Goal: Navigation & Orientation: Find specific page/section

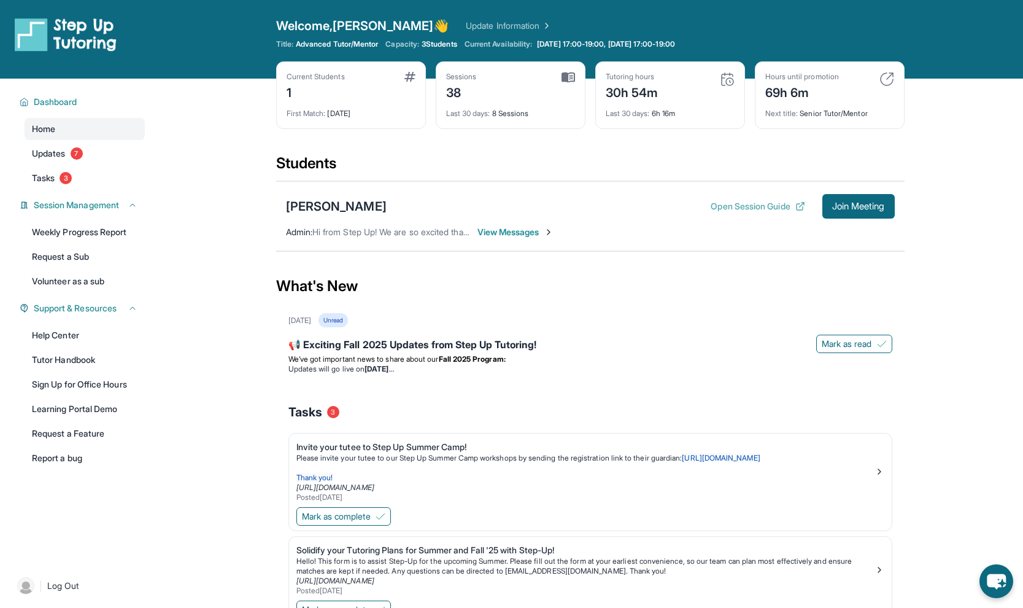
click at [767, 206] on button "Open Session Guide" at bounding box center [758, 206] width 94 height 12
click at [466, 25] on link "Update Information" at bounding box center [509, 26] width 86 height 12
click at [889, 71] on div "Hours until promotion 69h 6m Next title : Senior Tutor/Mentor" at bounding box center [830, 95] width 150 height 68
click at [529, 233] on span "View Messages" at bounding box center [515, 232] width 77 height 12
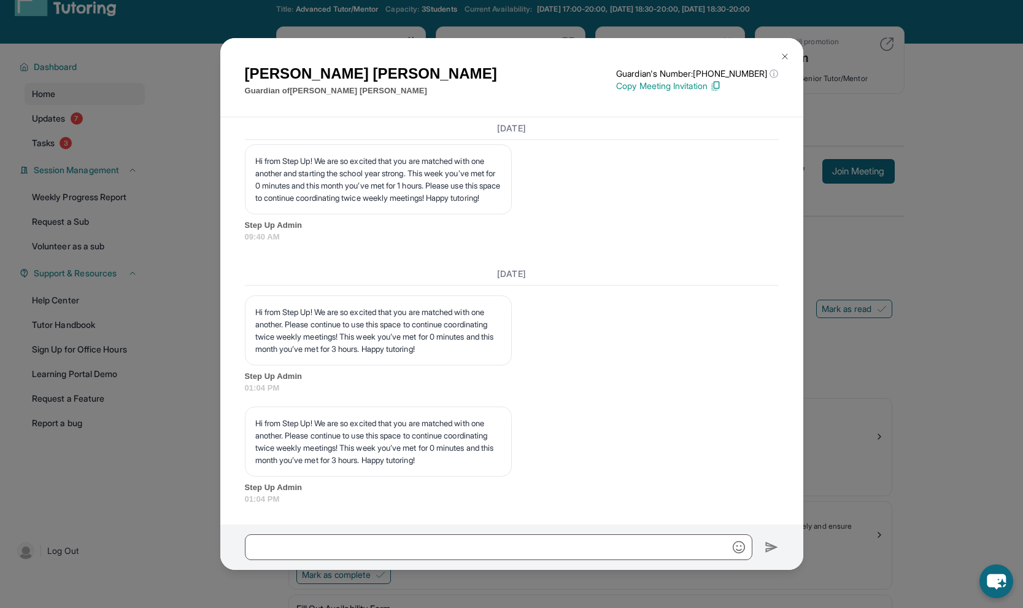
scroll to position [2214, 0]
click at [870, 411] on div "Beatriz Escobedo Guardian of Roberto Arias Guardian's Number: +18779599489 ⓘ Th…" at bounding box center [511, 304] width 1023 height 608
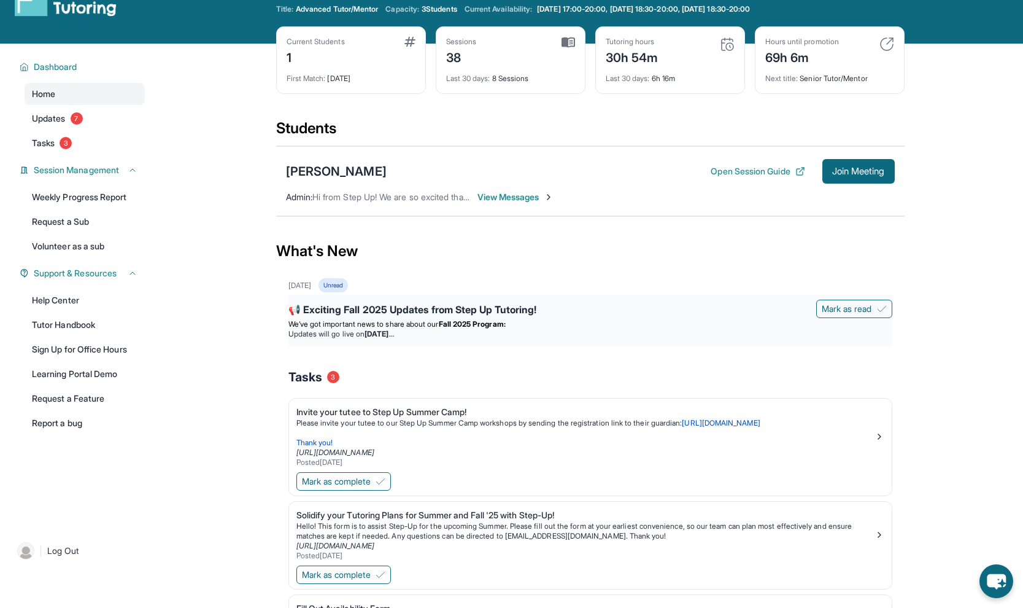
scroll to position [60, 0]
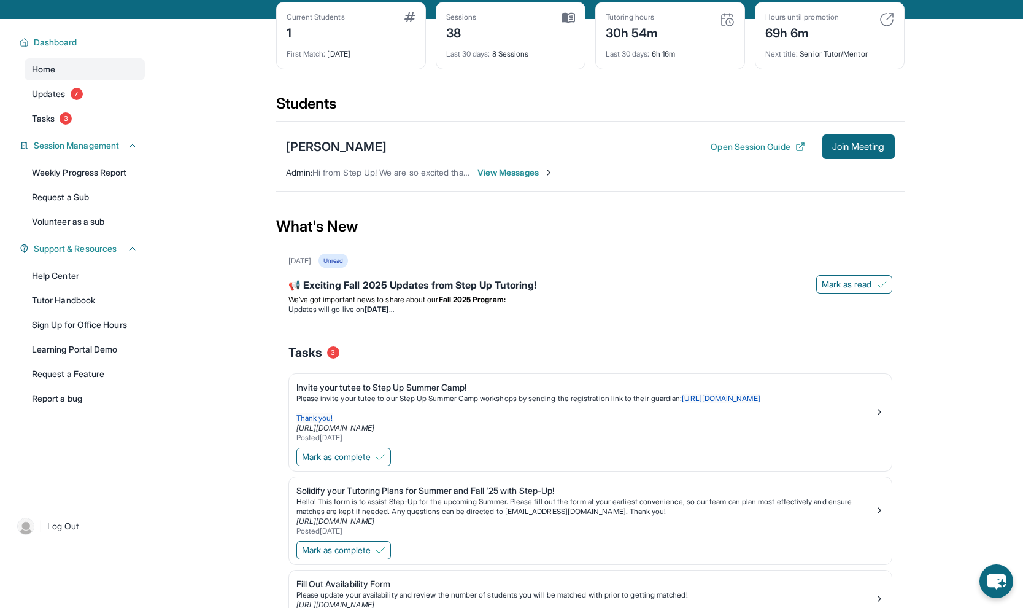
click at [514, 173] on span "View Messages" at bounding box center [515, 172] width 77 height 12
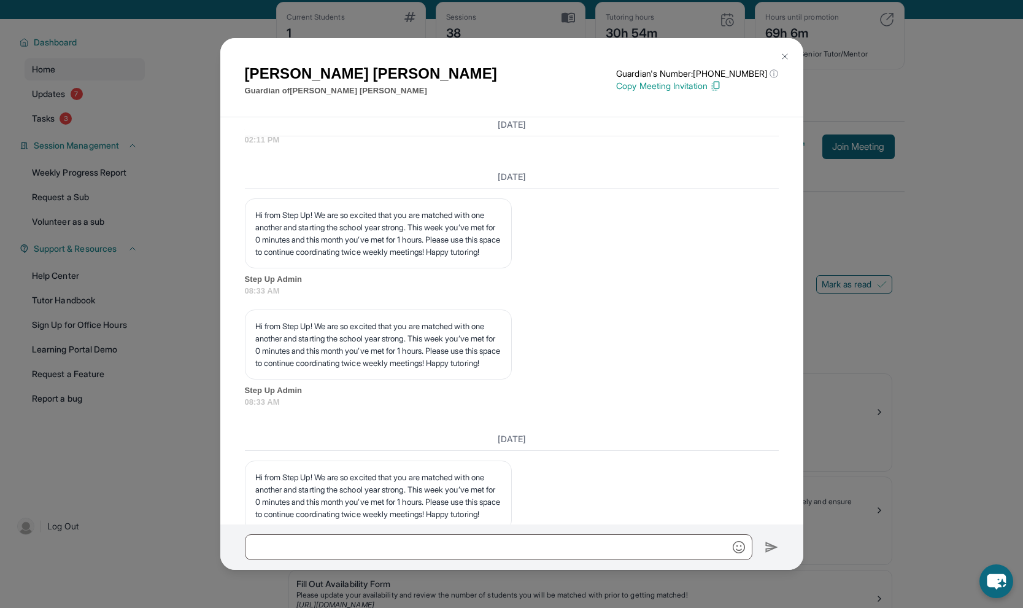
scroll to position [2214, 0]
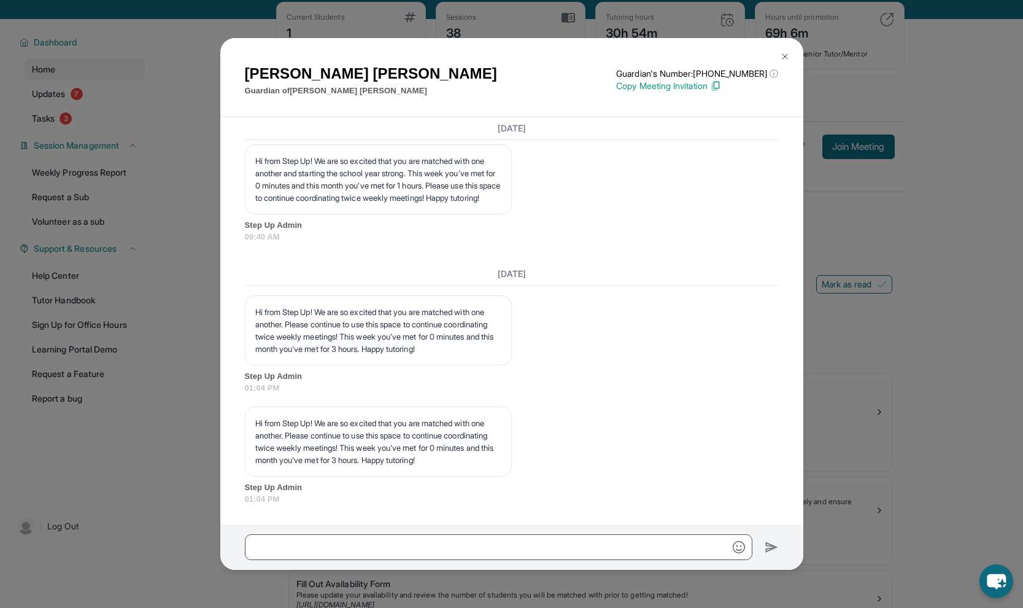
click at [181, 160] on div "Beatriz Escobedo Guardian of Roberto Arias Guardian's Number: +18779599489 ⓘ Th…" at bounding box center [511, 304] width 1023 height 608
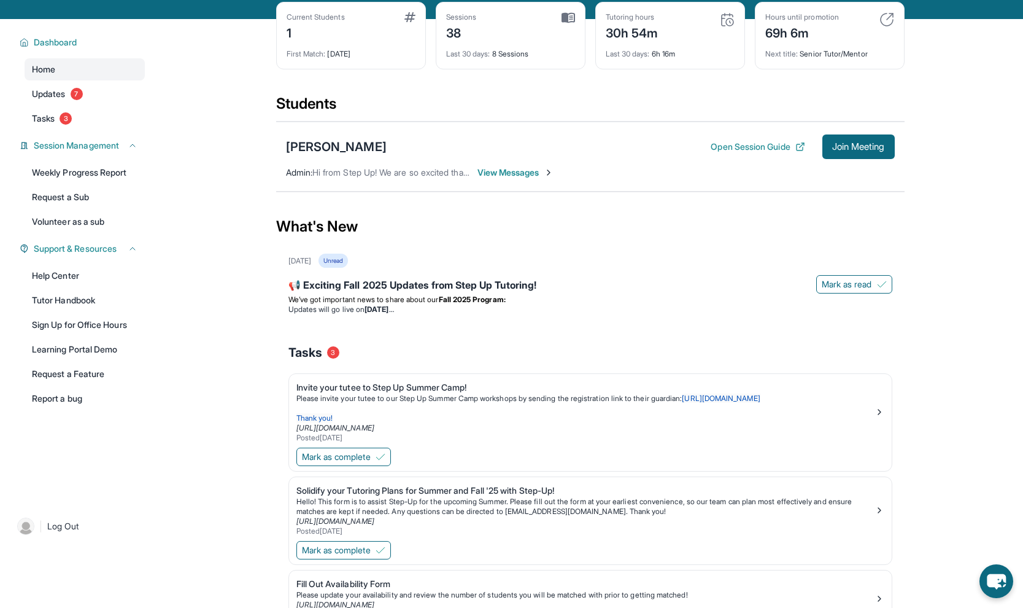
click at [51, 105] on div "Home Updates 7 Tasks 3" at bounding box center [85, 93] width 120 height 71
click at [51, 96] on span "Updates" at bounding box center [49, 94] width 34 height 12
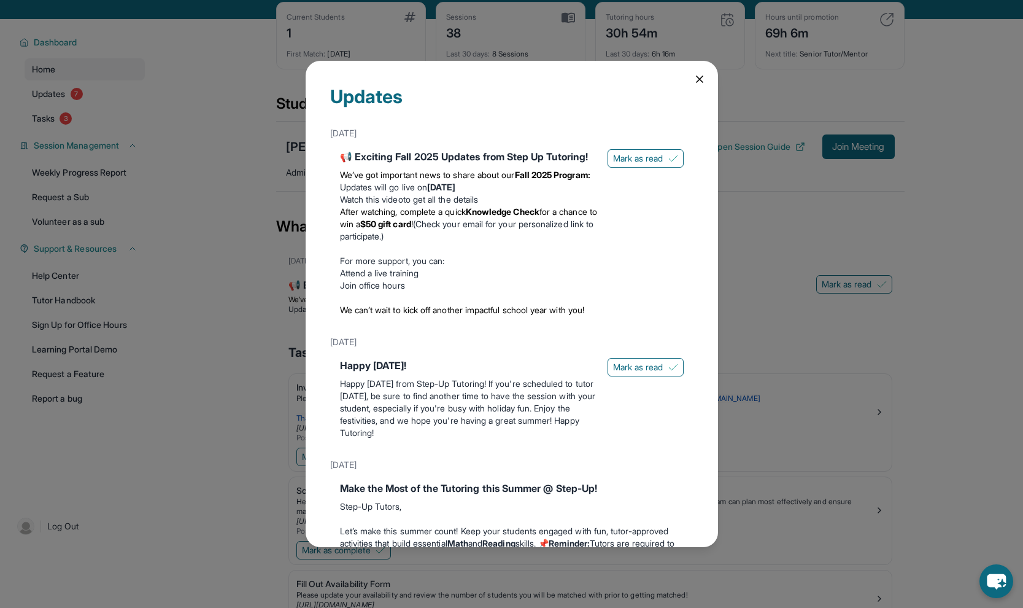
click at [114, 127] on div "Updates [DATE] 📢 Exciting Fall 2025 Updates from Step Up Tutoring! We’ve got im…" at bounding box center [511, 304] width 1023 height 608
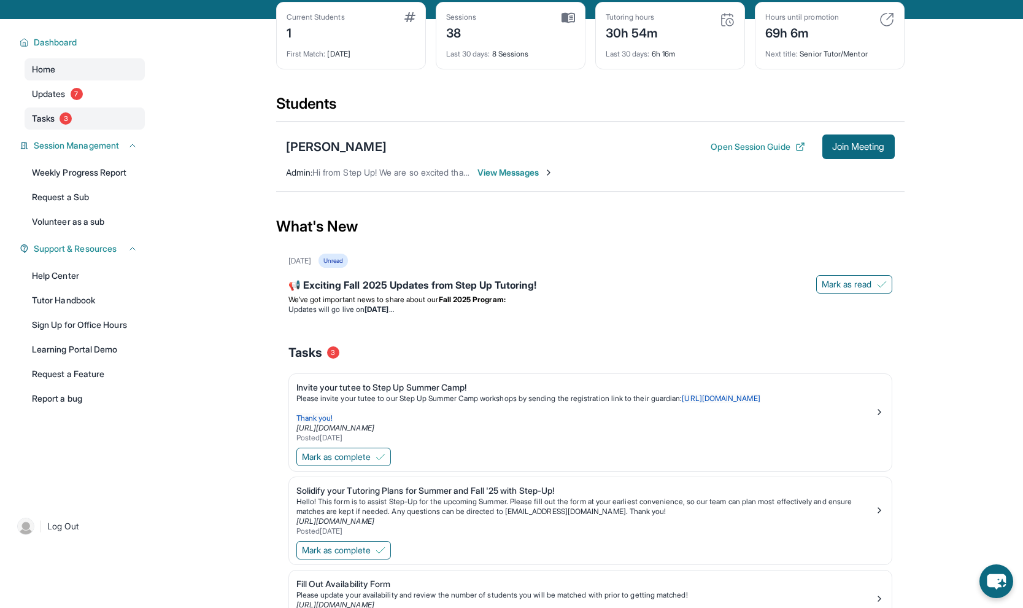
click at [54, 126] on link "Tasks 3" at bounding box center [85, 118] width 120 height 22
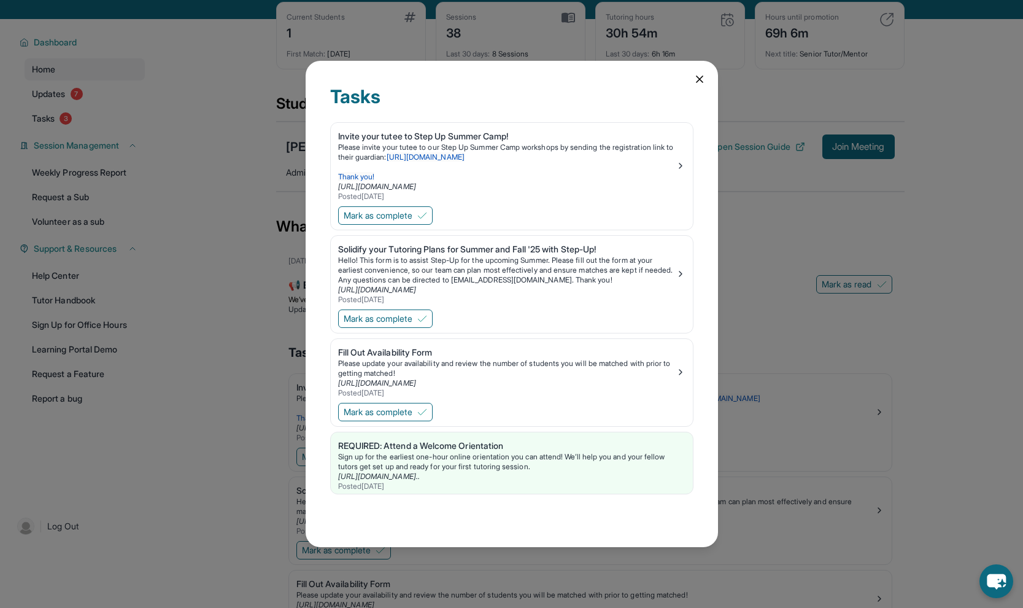
click at [60, 128] on div "Tasks Invite your tutee to Step Up Summer Camp! Please invite your tutee to our…" at bounding box center [511, 304] width 1023 height 608
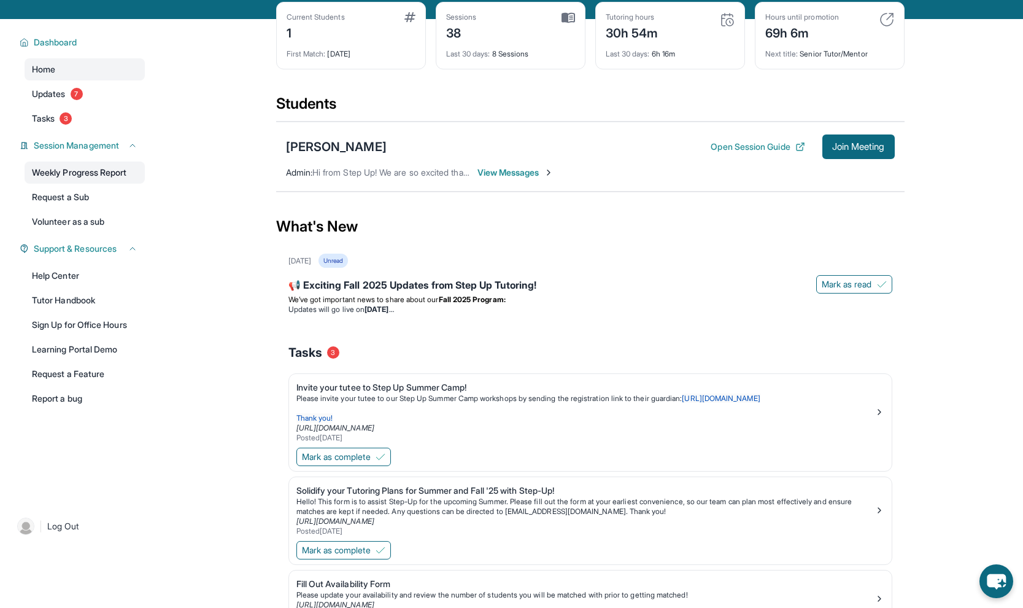
click at [91, 177] on link "Weekly Progress Report" at bounding box center [85, 172] width 120 height 22
click at [85, 226] on link "Volunteer as a sub" at bounding box center [85, 221] width 120 height 22
click at [105, 194] on link "Request a Sub" at bounding box center [85, 197] width 120 height 22
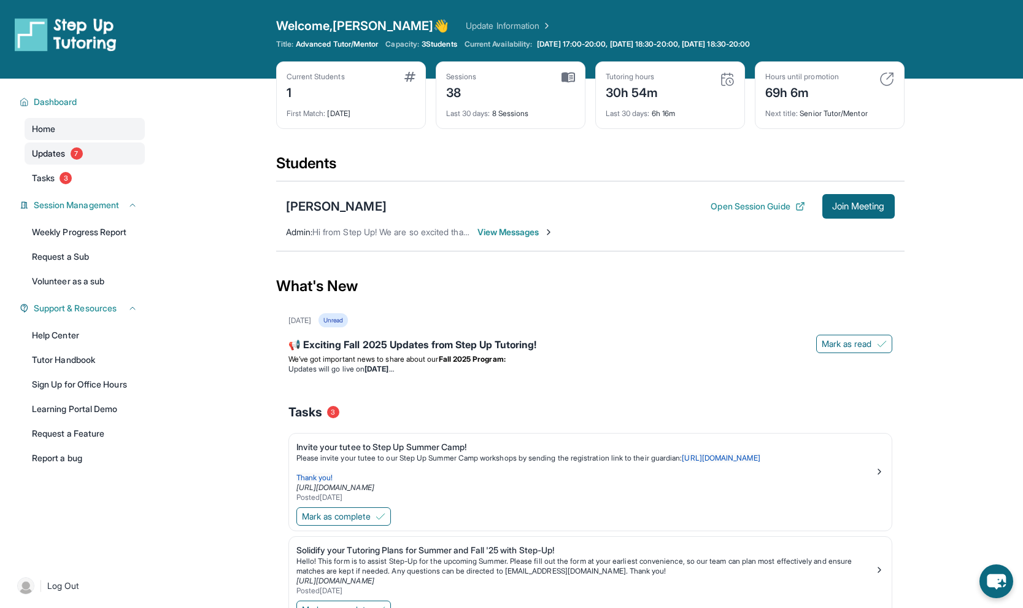
click at [80, 155] on span "7" at bounding box center [77, 153] width 12 height 12
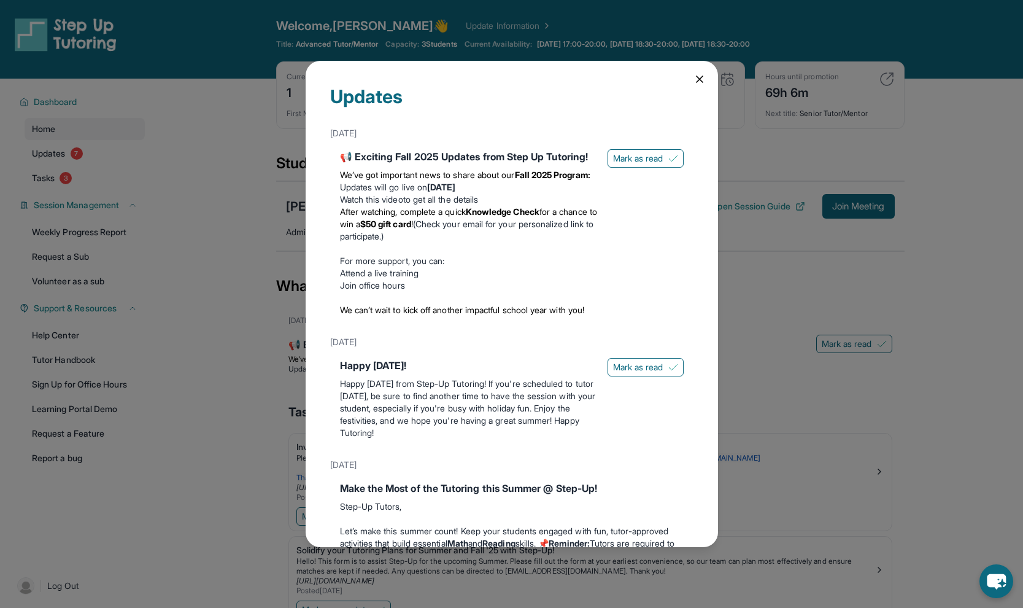
click at [180, 207] on div "Updates [DATE] 📢 Exciting Fall 2025 Updates from Step Up Tutoring! We’ve got im…" at bounding box center [511, 304] width 1023 height 608
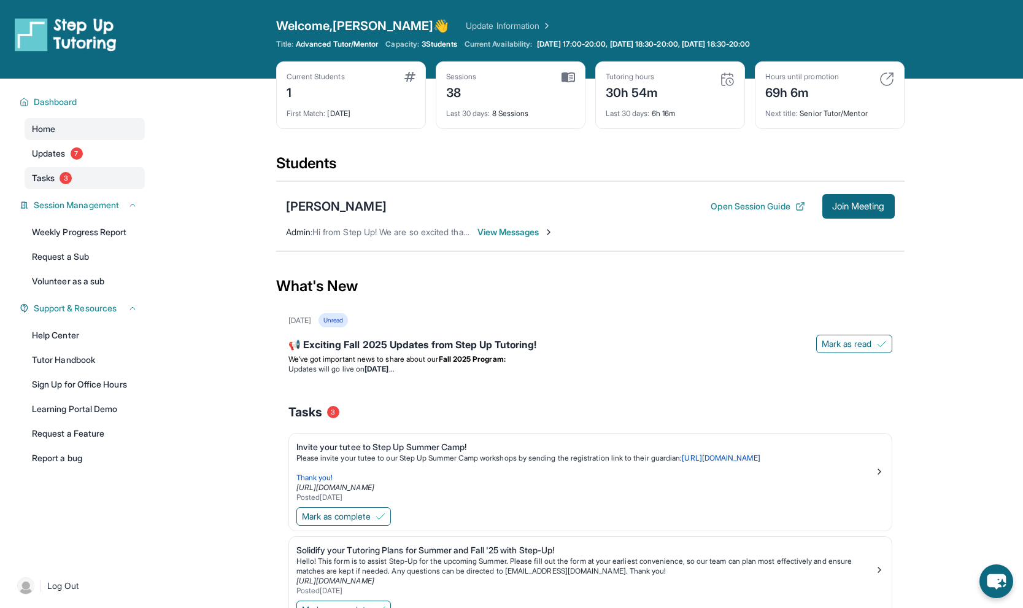
click at [71, 172] on link "Tasks 3" at bounding box center [85, 178] width 120 height 22
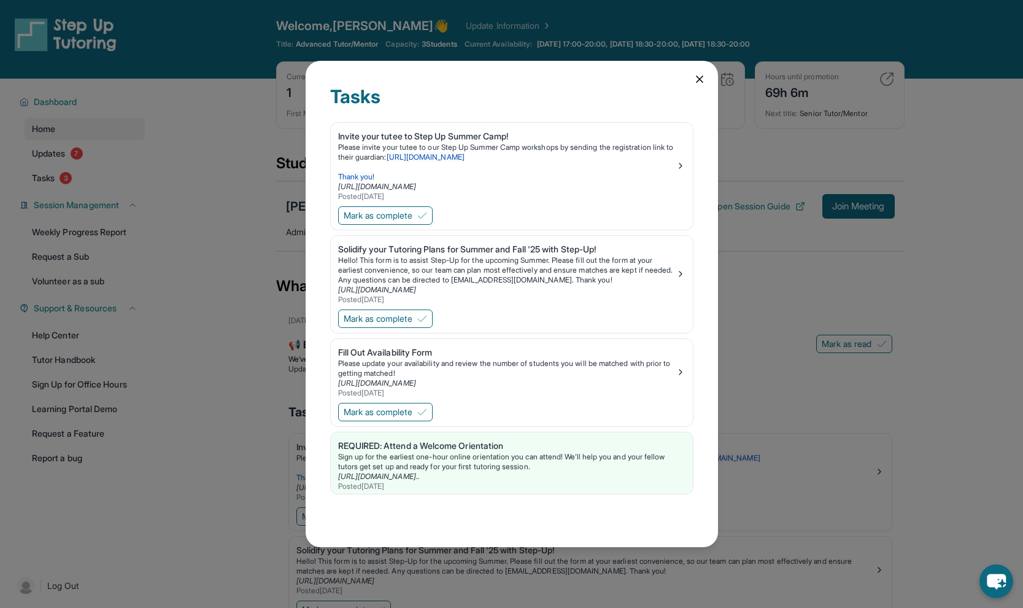
click at [145, 226] on div "Tasks Invite your tutee to Step Up Summer Camp! Please invite your tutee to our…" at bounding box center [511, 304] width 1023 height 608
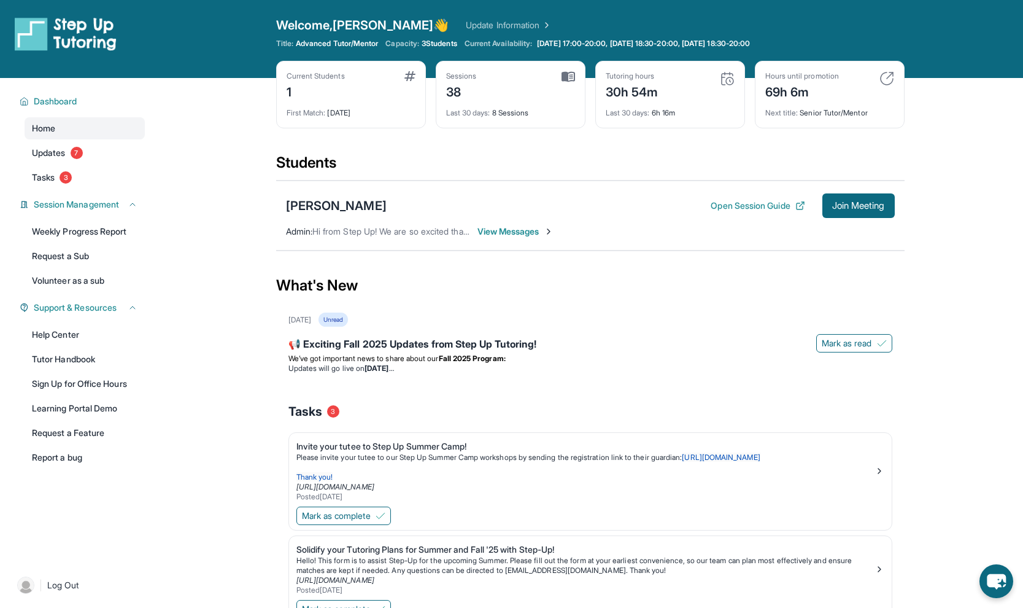
scroll to position [3, 0]
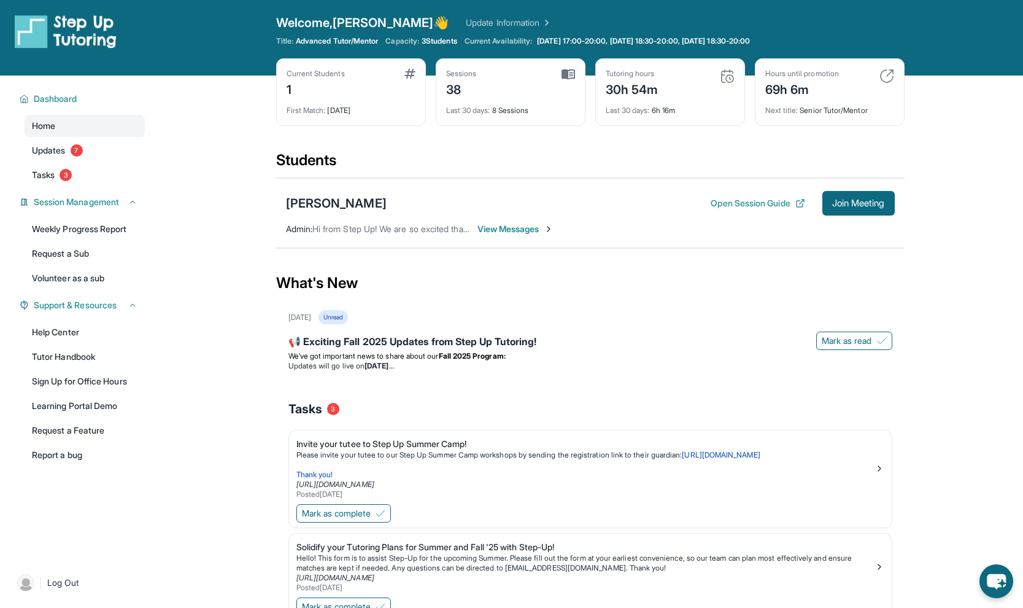
click at [572, 75] on img at bounding box center [569, 74] width 14 height 11
click at [636, 92] on div "30h 54m" at bounding box center [632, 89] width 53 height 20
drag, startPoint x: 669, startPoint y: 92, endPoint x: 591, endPoint y: 90, distance: 78.0
click at [591, 90] on div "Current Students 1 First Match : [DATE] Sessions 38 Last 30 days : 8 Sessions T…" at bounding box center [590, 104] width 628 height 92
click at [593, 168] on div "Students" at bounding box center [590, 163] width 628 height 27
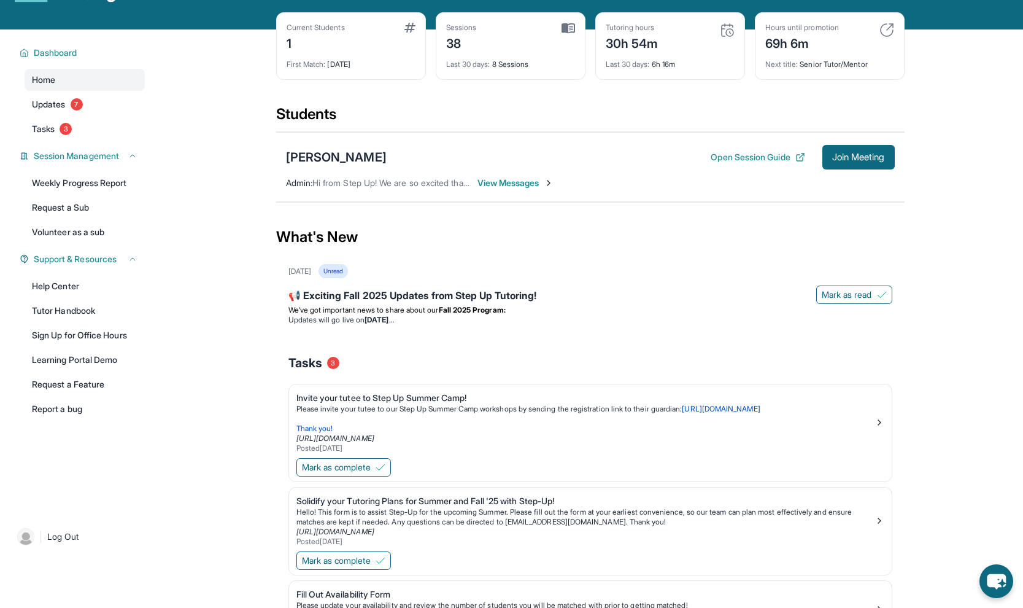
scroll to position [0, 0]
